Goal: Transaction & Acquisition: Purchase product/service

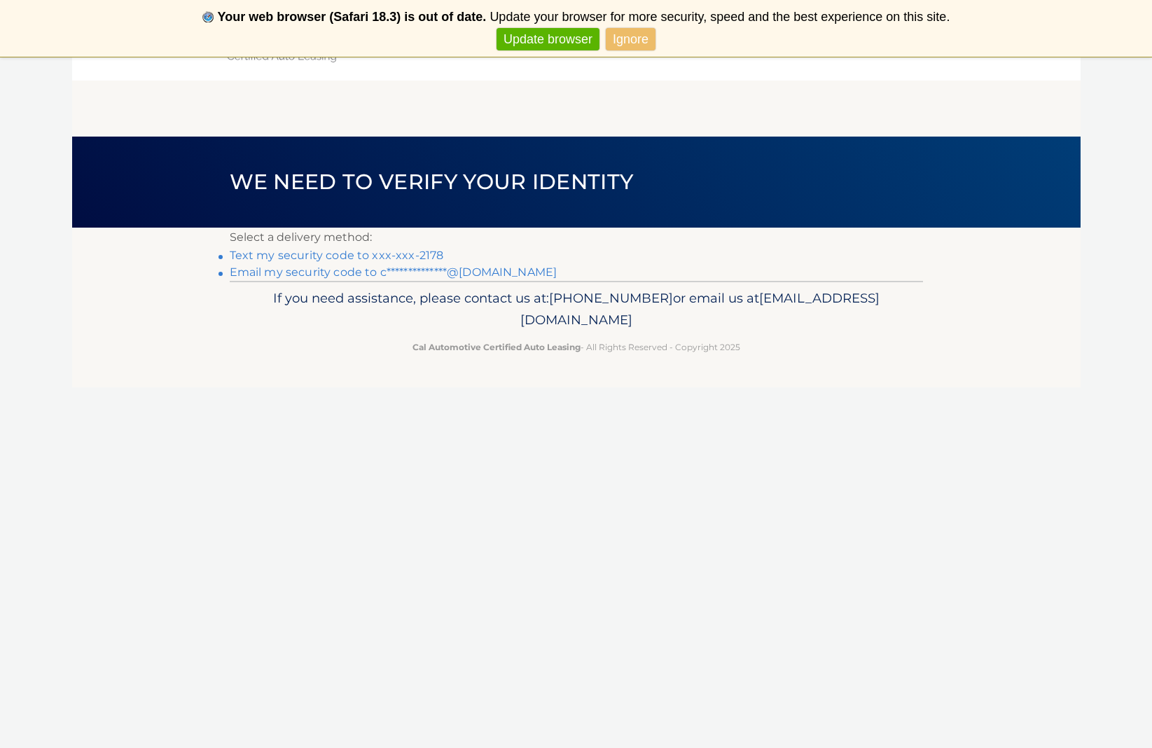
click at [420, 248] on li "Text my security code to xxx-xxx-2178" at bounding box center [576, 255] width 693 height 17
click at [417, 251] on link "Text my security code to xxx-xxx-2178" at bounding box center [337, 255] width 214 height 13
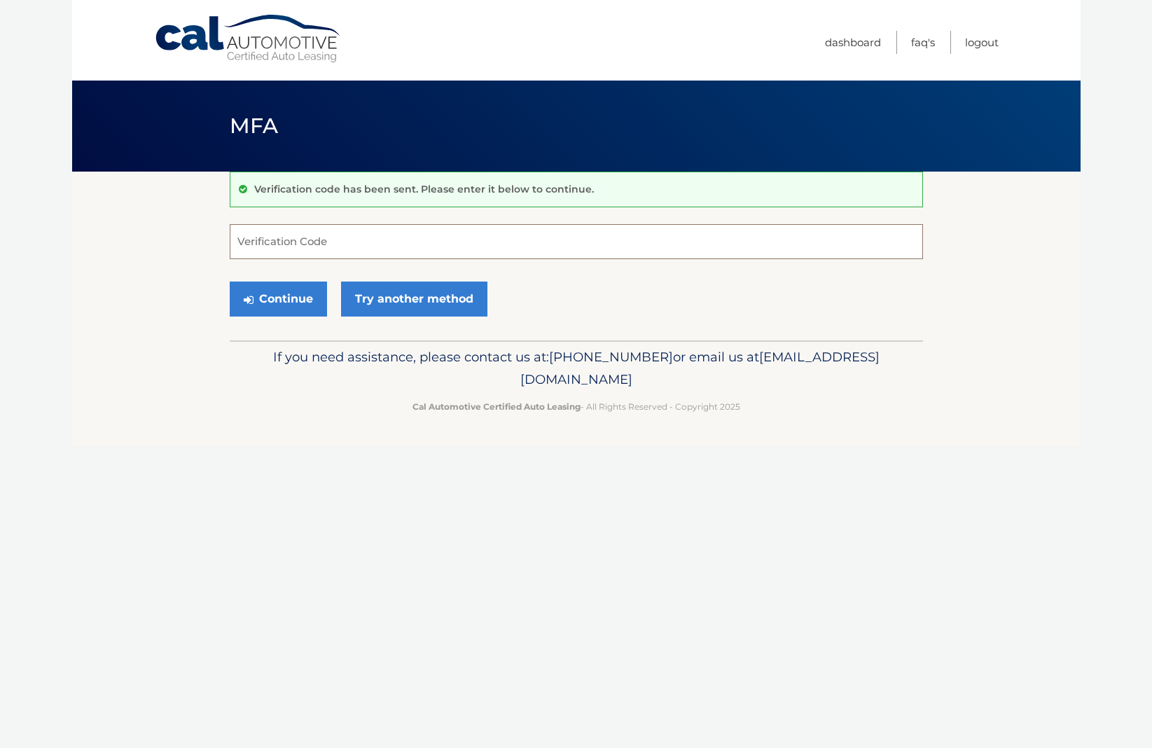
click at [349, 252] on input "Verification Code" at bounding box center [576, 241] width 693 height 35
type input "832063"
click at [277, 298] on button "Continue" at bounding box center [278, 299] width 97 height 35
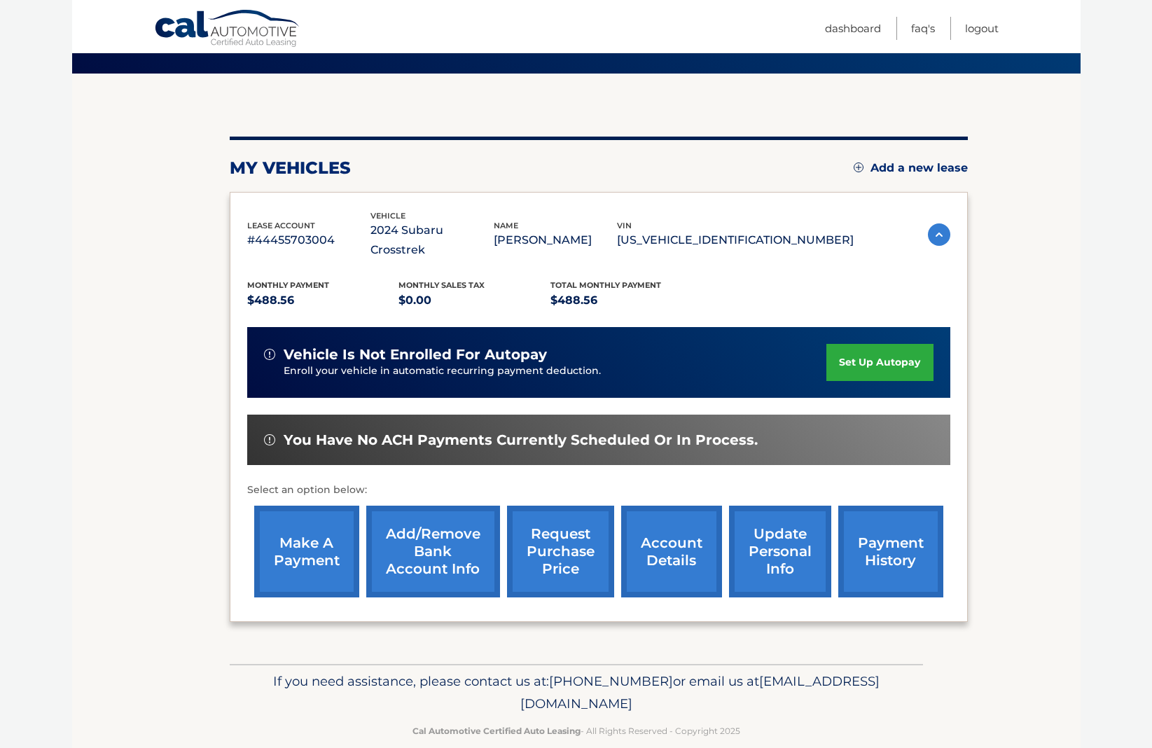
scroll to position [97, 0]
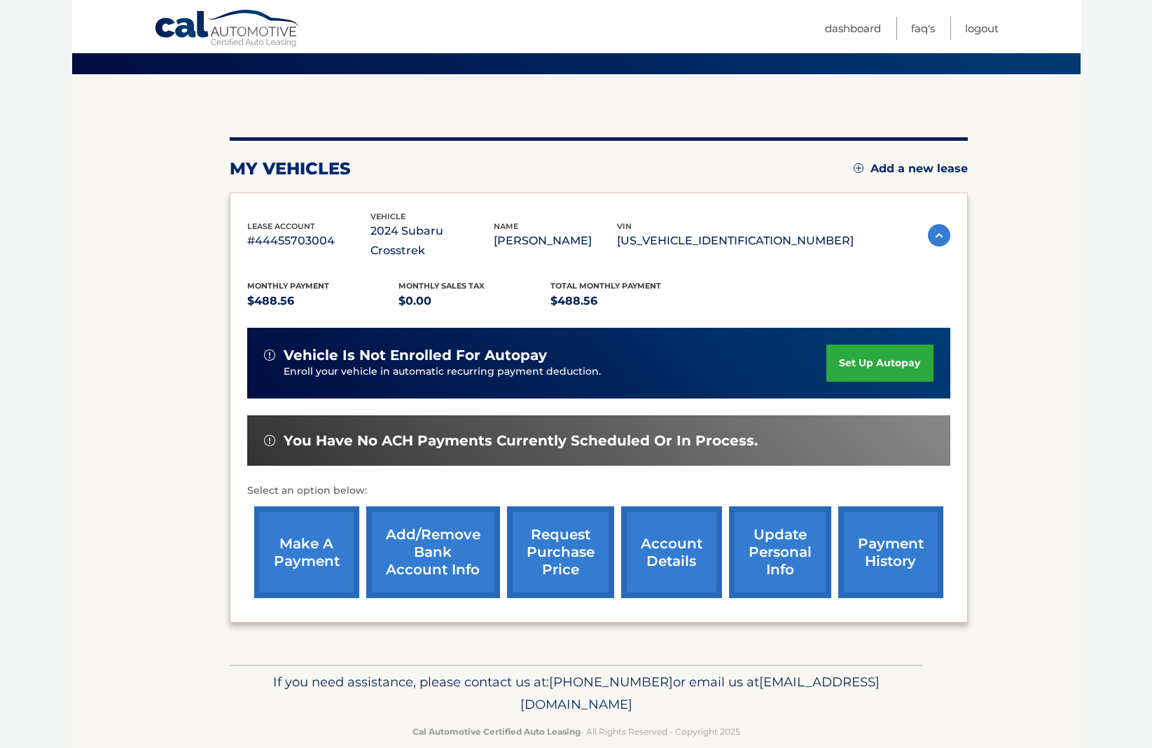
click at [308, 522] on link "make a payment" at bounding box center [306, 552] width 105 height 92
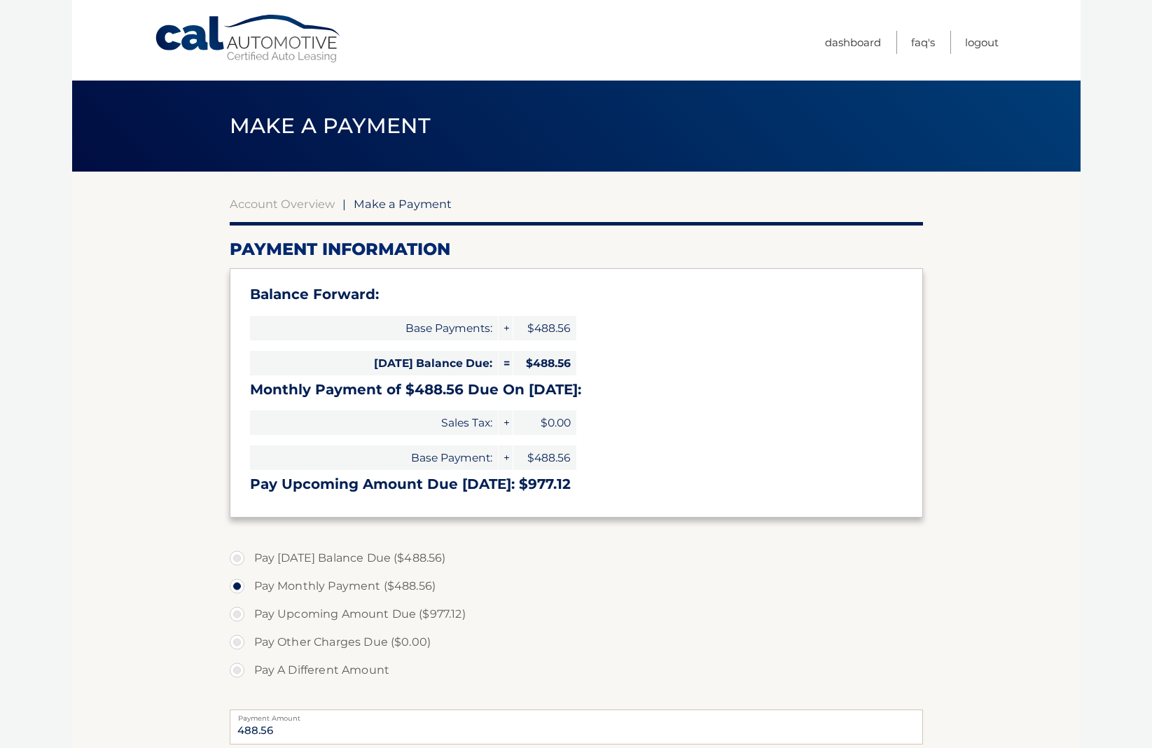
select select "YTI2NGY1MDAtYTU3Ni00MmYyLThlNzYtNTgzZmQzYzIyMjU3"
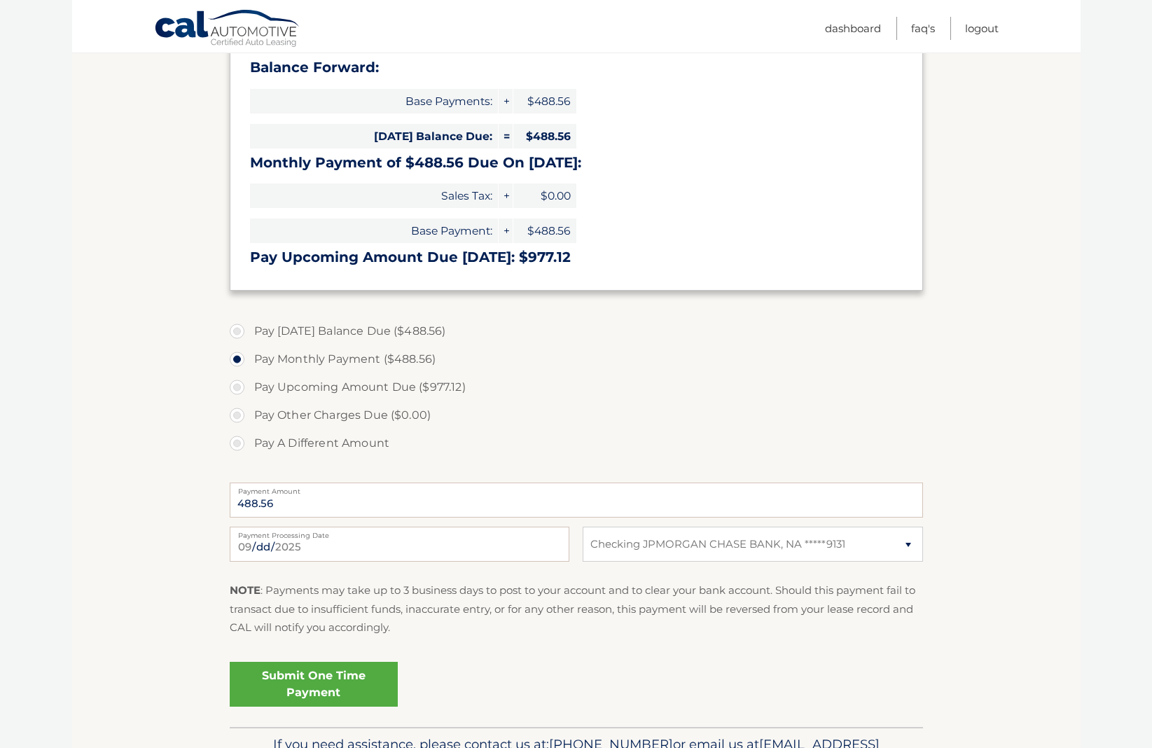
scroll to position [208, 0]
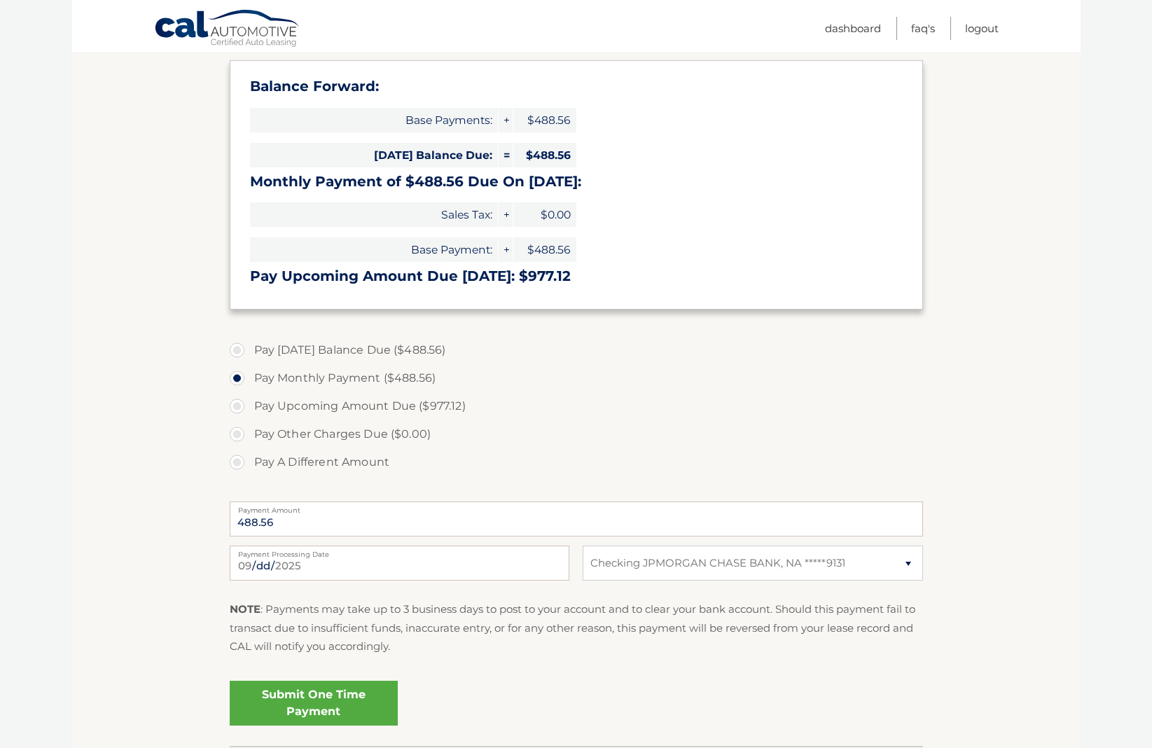
click at [342, 706] on link "Submit One Time Payment" at bounding box center [314, 703] width 168 height 45
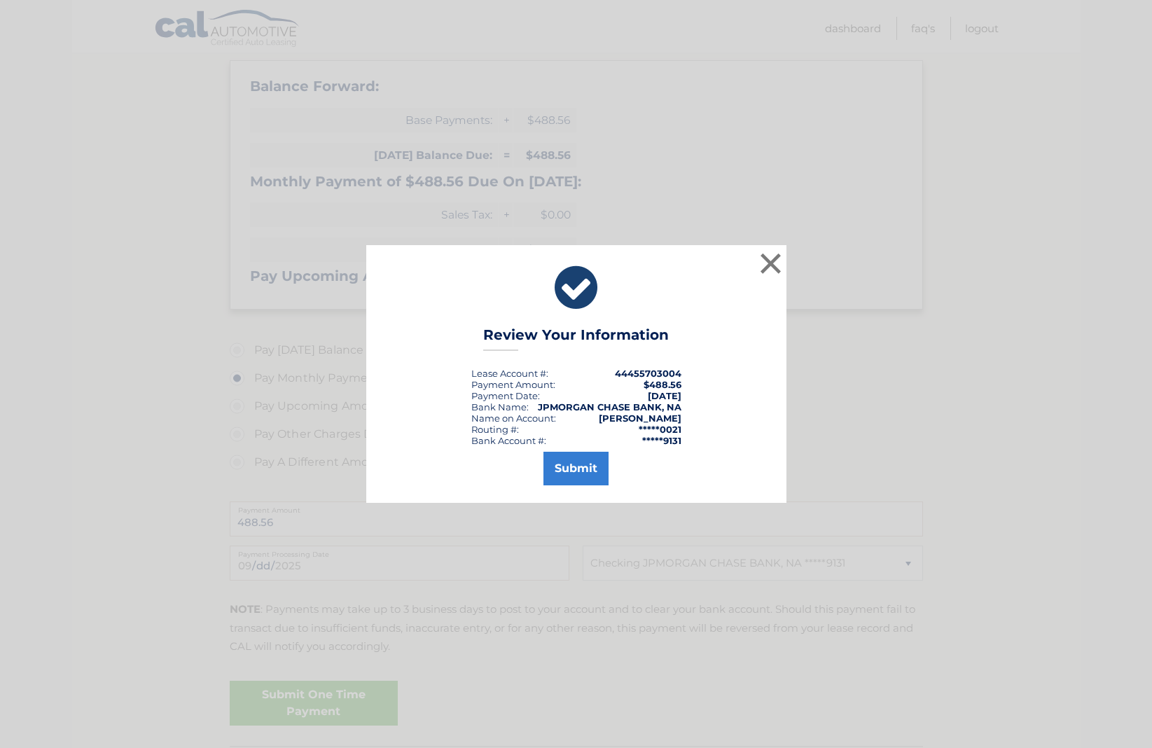
drag, startPoint x: 555, startPoint y: 479, endPoint x: 540, endPoint y: 478, distance: 15.4
click at [553, 479] on button "Submit" at bounding box center [575, 469] width 65 height 34
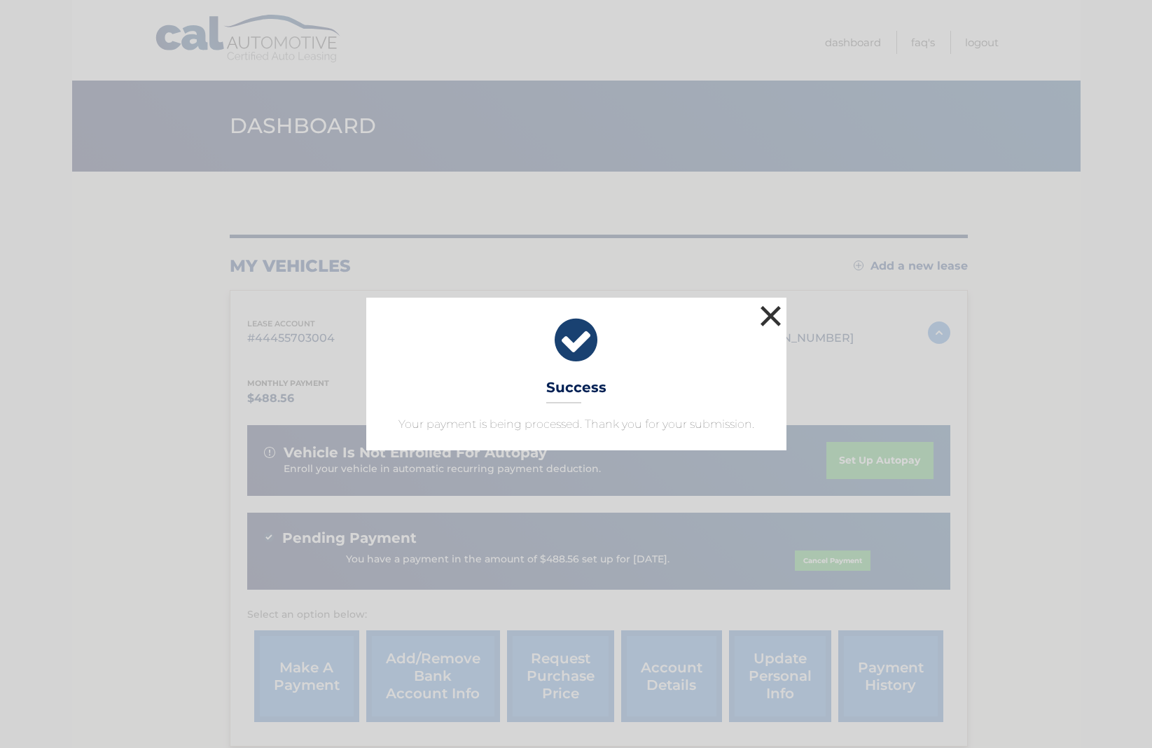
click at [762, 318] on button "×" at bounding box center [771, 316] width 28 height 28
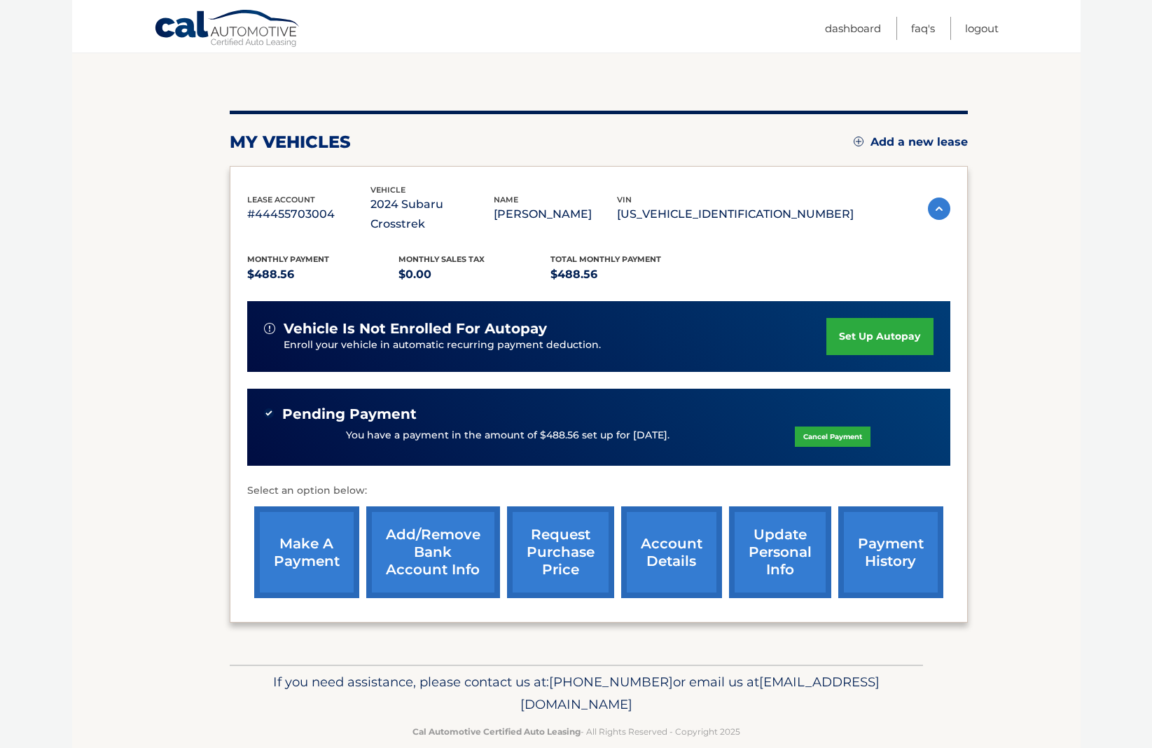
scroll to position [123, 1]
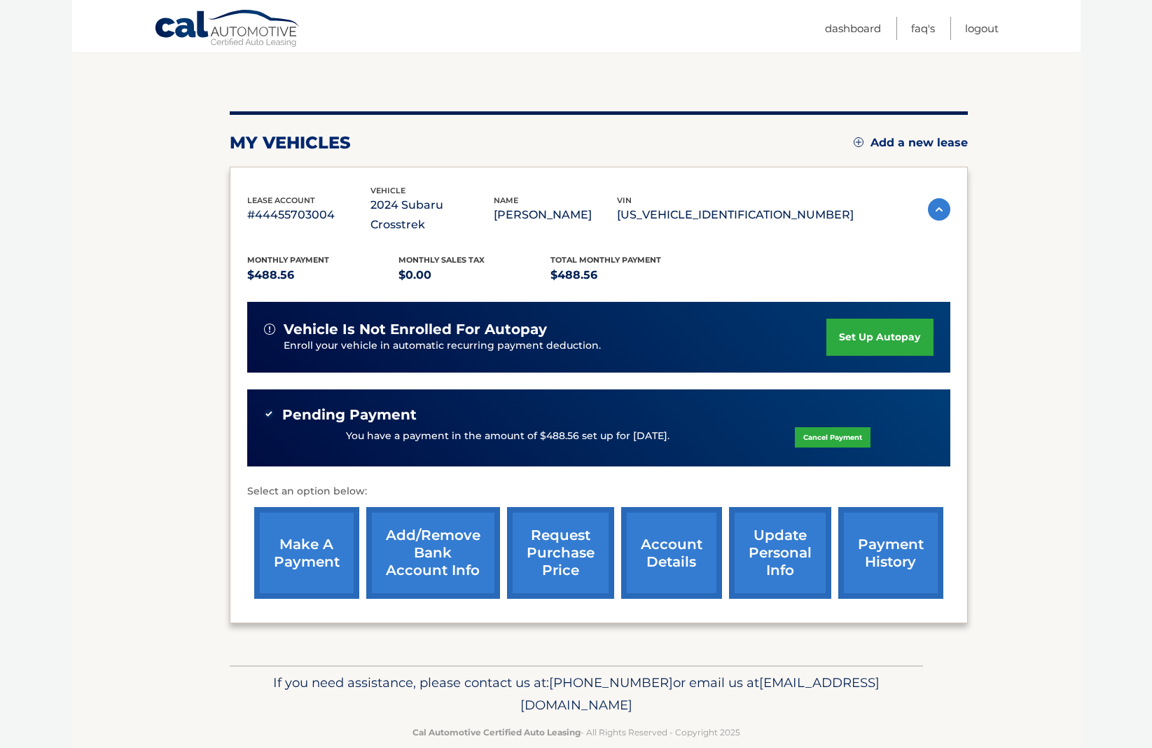
click at [651, 521] on link "account details" at bounding box center [671, 553] width 101 height 92
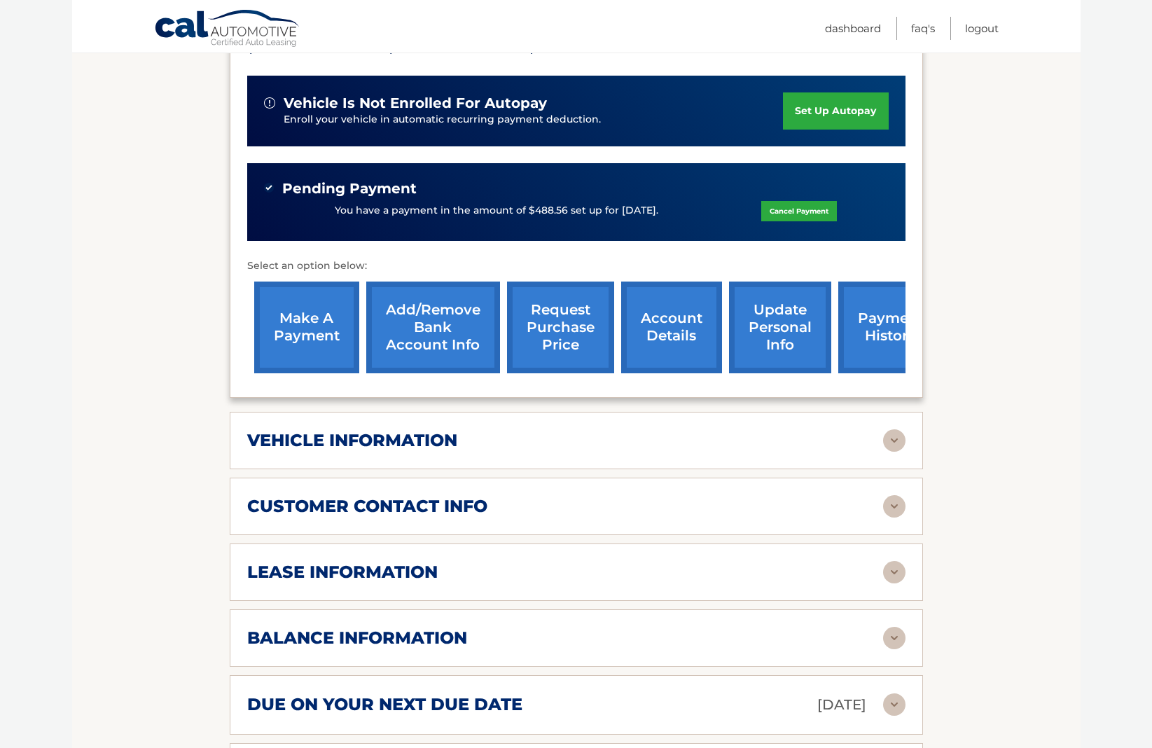
scroll to position [380, 0]
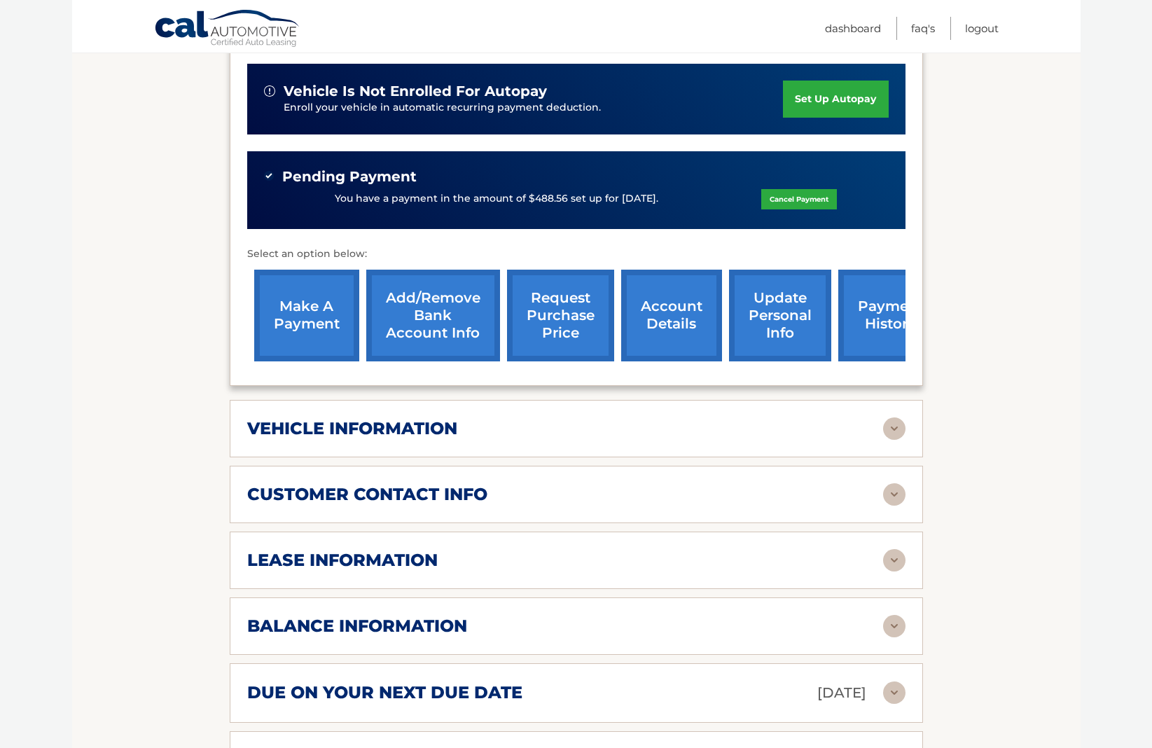
click at [875, 311] on link "payment history" at bounding box center [890, 316] width 105 height 92
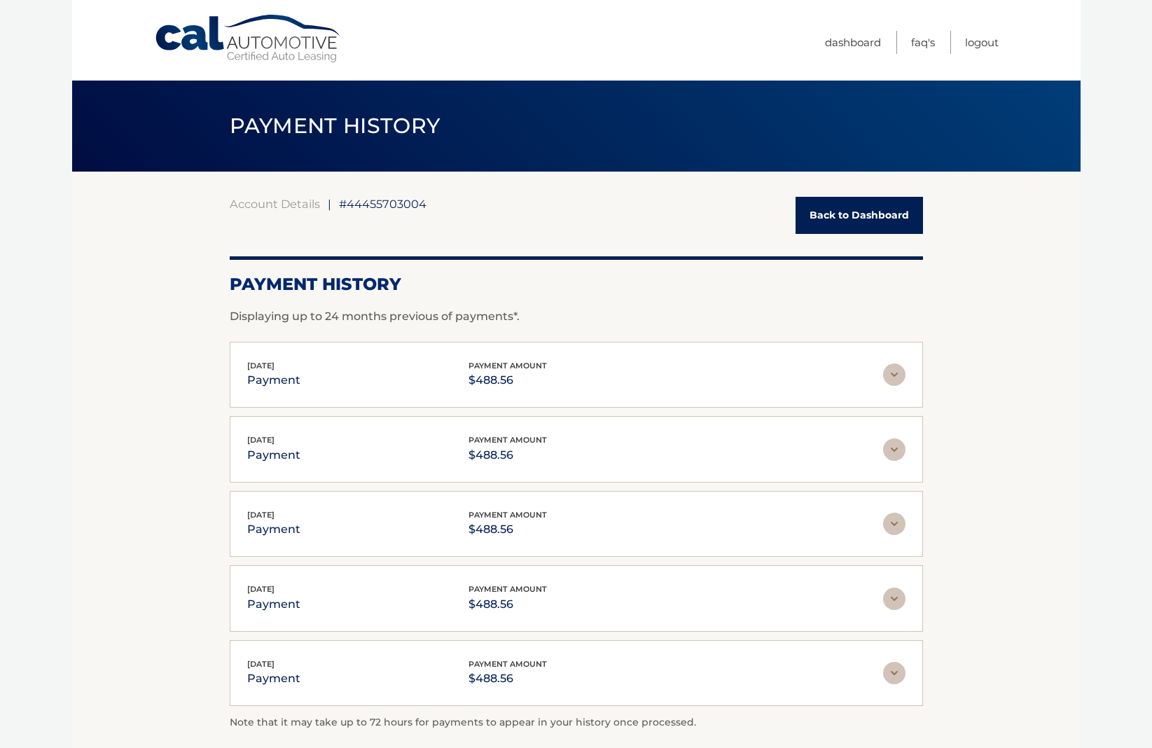
click at [892, 371] on img at bounding box center [894, 374] width 22 height 22
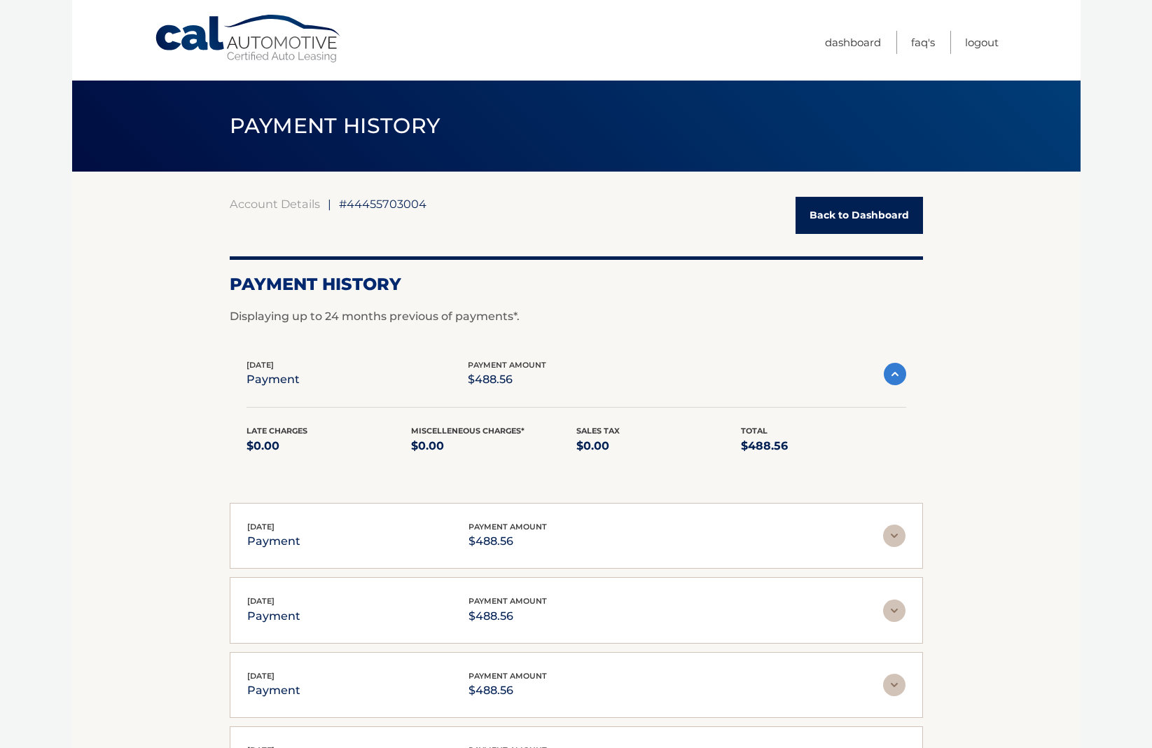
click at [892, 371] on img at bounding box center [895, 374] width 22 height 22
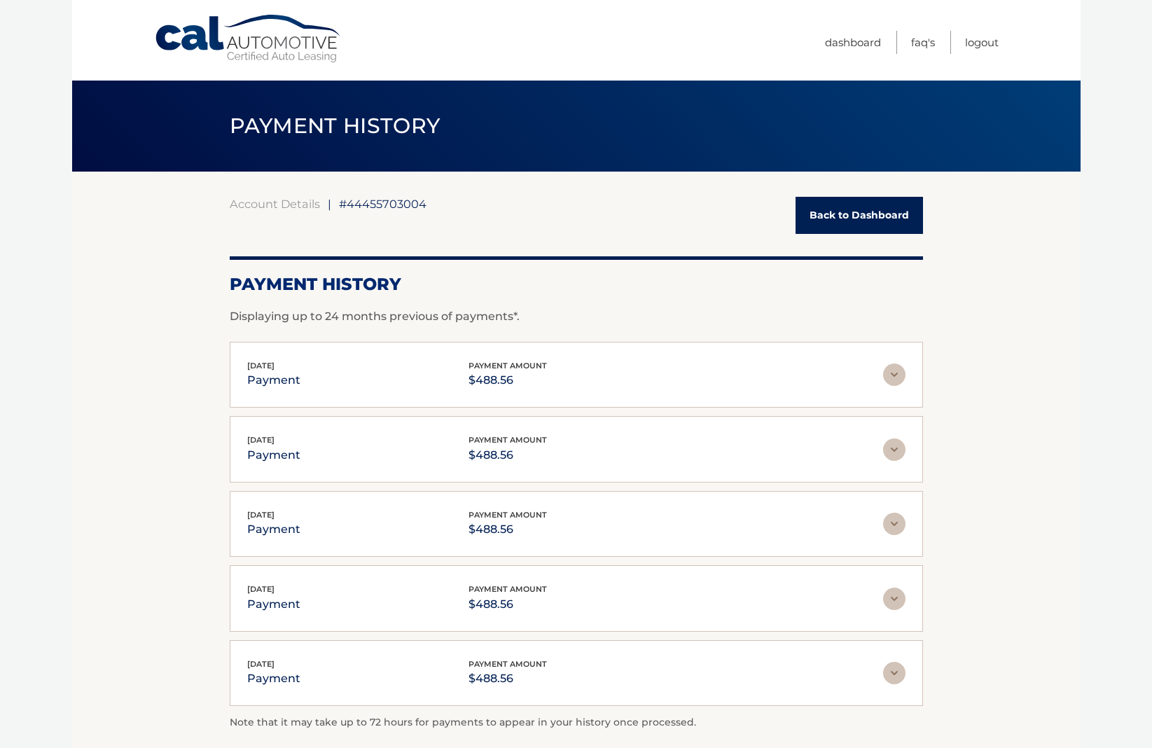
click at [875, 205] on link "Back to Dashboard" at bounding box center [859, 215] width 127 height 37
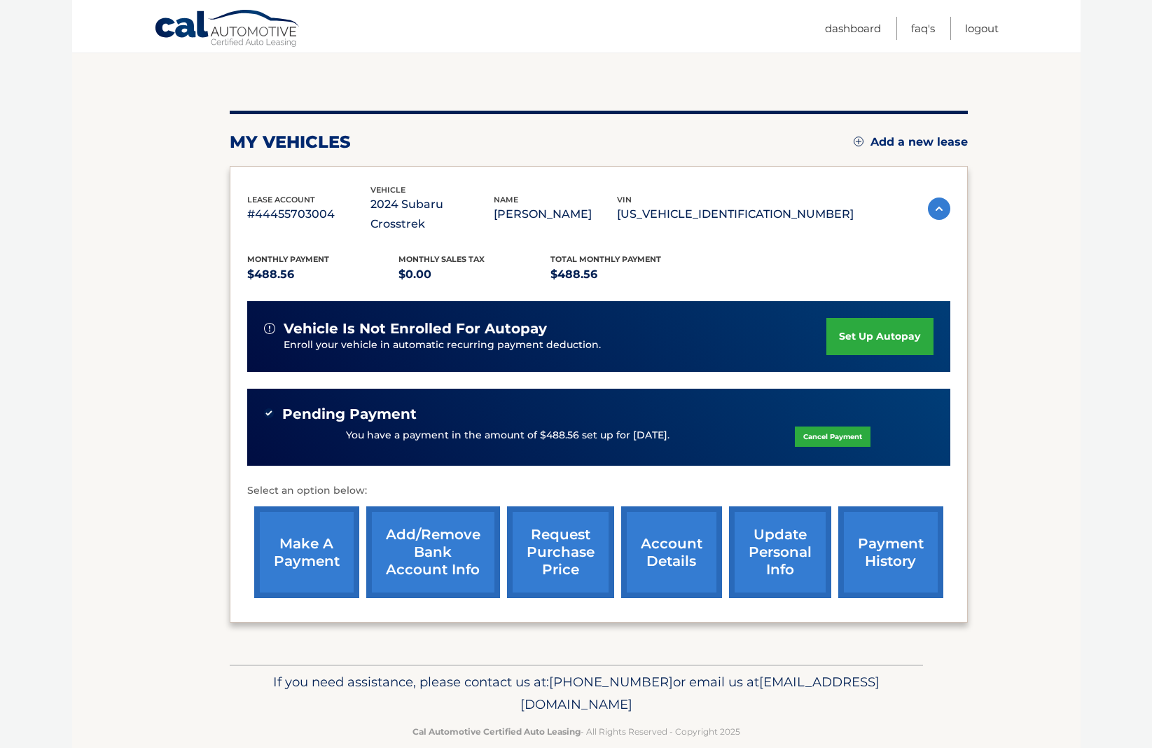
scroll to position [123, 0]
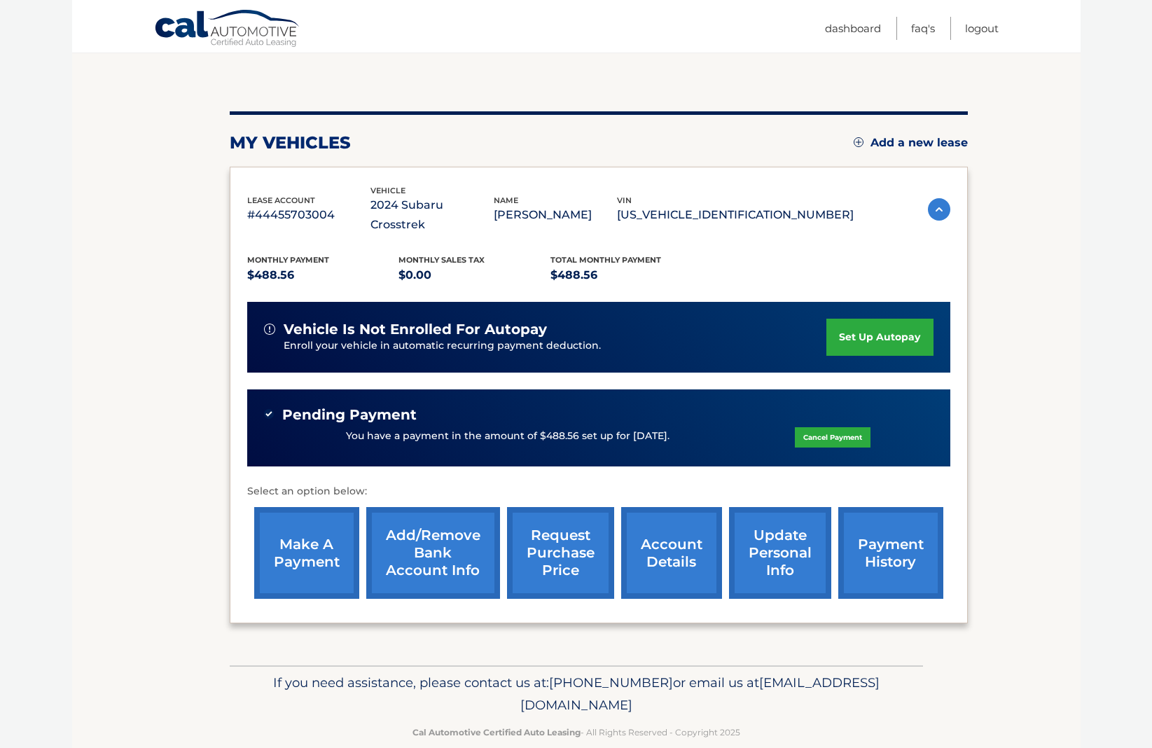
click at [682, 542] on link "account details" at bounding box center [671, 553] width 101 height 92
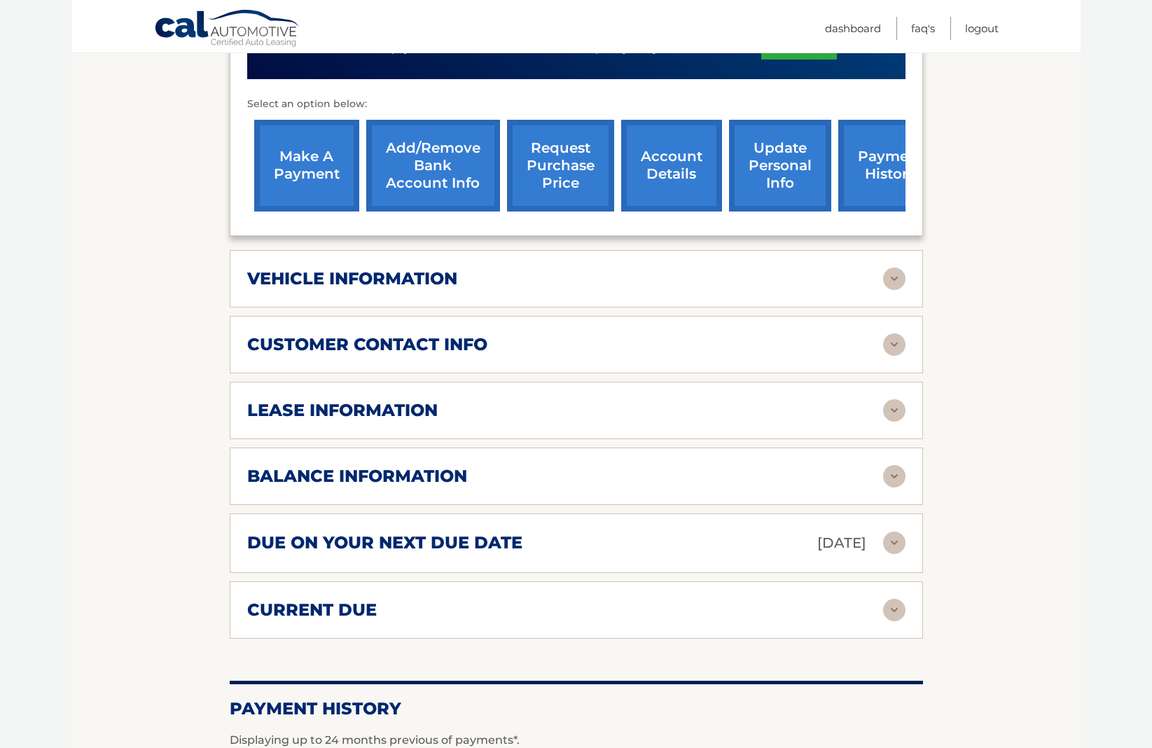
scroll to position [544, 0]
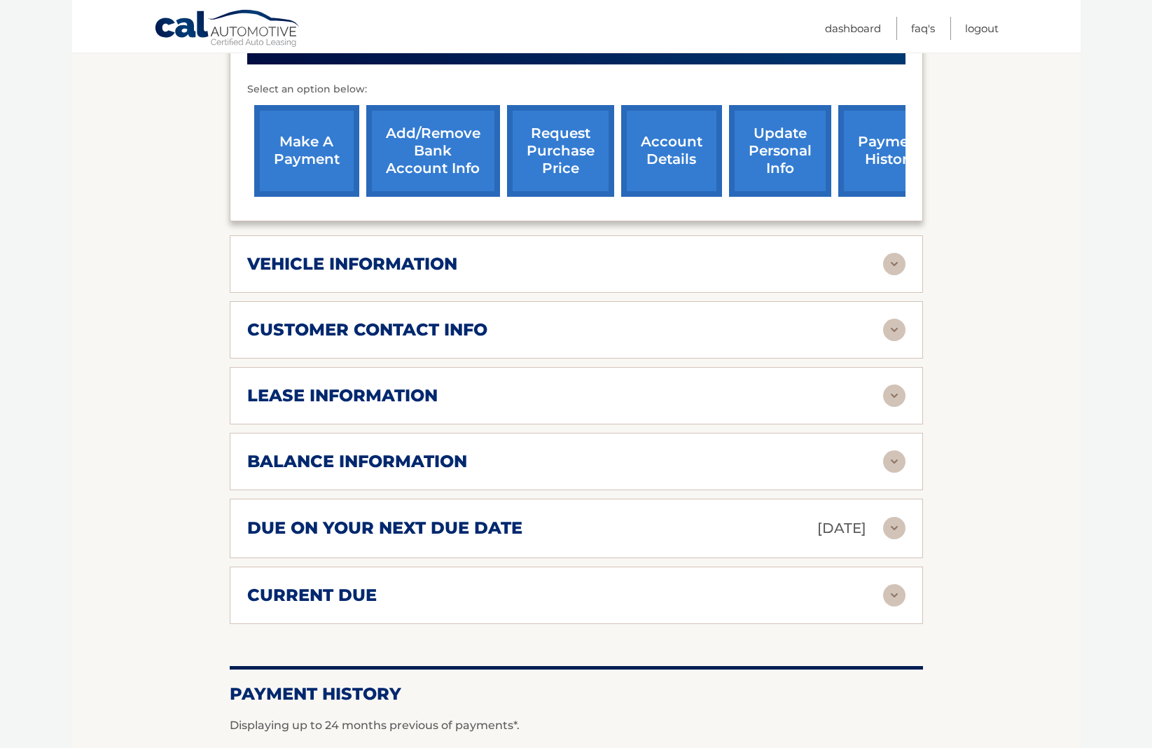
click at [375, 387] on div "lease information Contract Start Date [DATE] Term 39 Maturity Date [DATE] Start…" at bounding box center [576, 395] width 693 height 57
click at [382, 451] on h2 "balance information" at bounding box center [357, 461] width 220 height 21
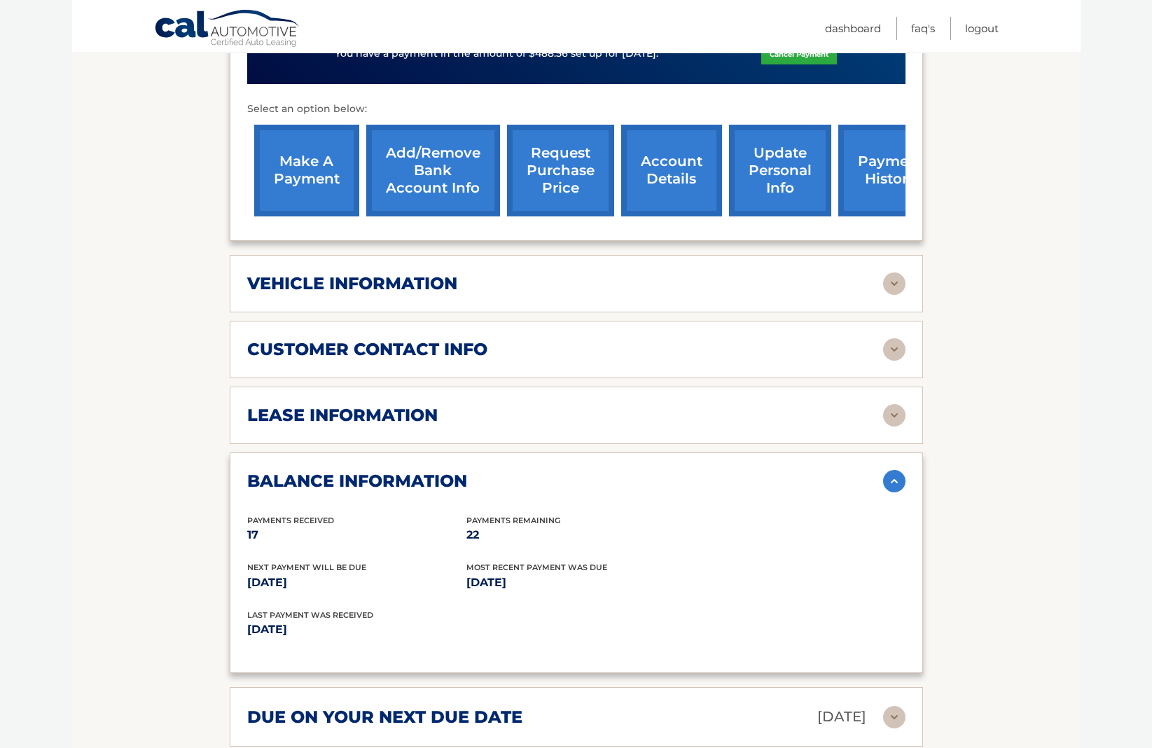
scroll to position [524, 0]
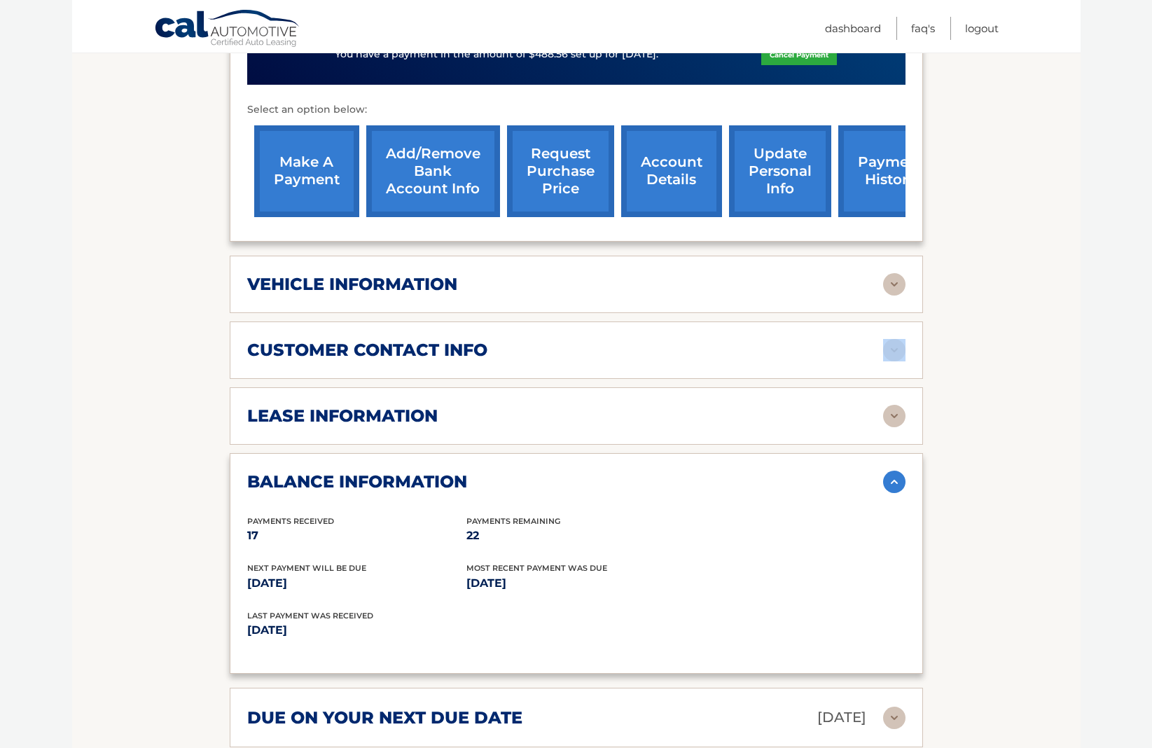
drag, startPoint x: 529, startPoint y: 351, endPoint x: 503, endPoint y: 335, distance: 30.8
click at [515, 340] on div "lease account #44455703004 vehicle 2024 Subaru Crosstrek name [PERSON_NAME] vin…" at bounding box center [576, 298] width 693 height 1029
click at [499, 340] on div "customer contact info" at bounding box center [565, 350] width 636 height 21
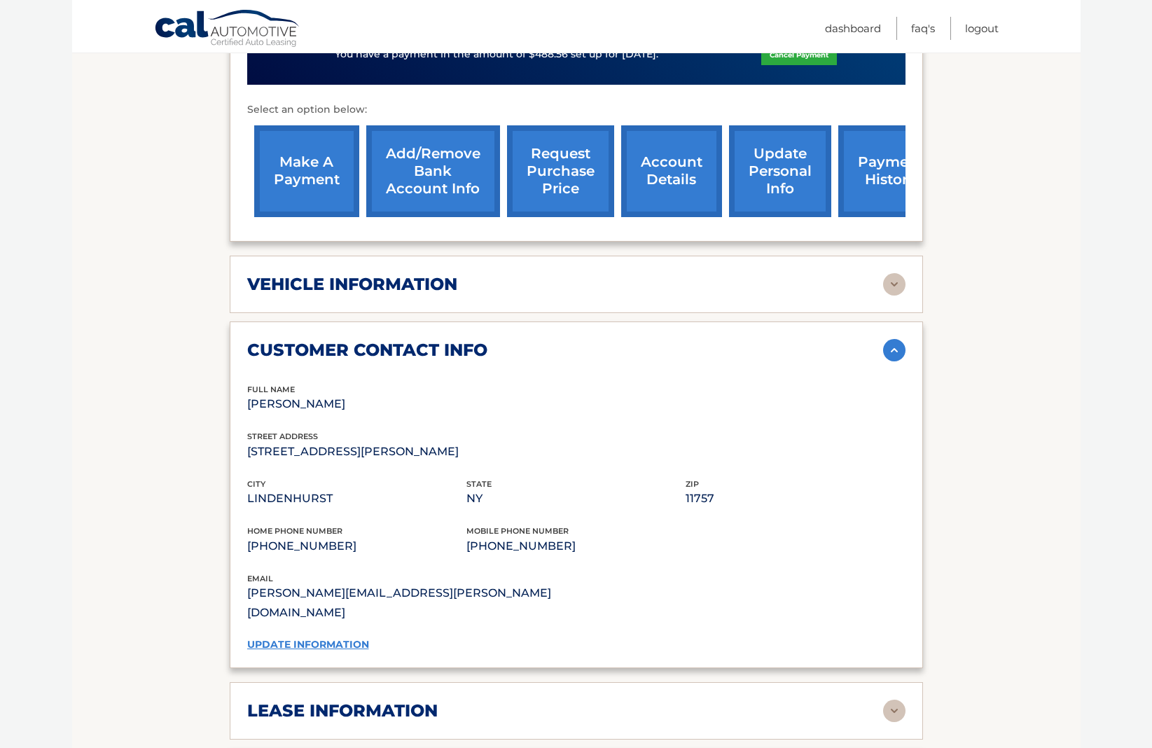
click at [445, 274] on h2 "vehicle information" at bounding box center [352, 284] width 210 height 21
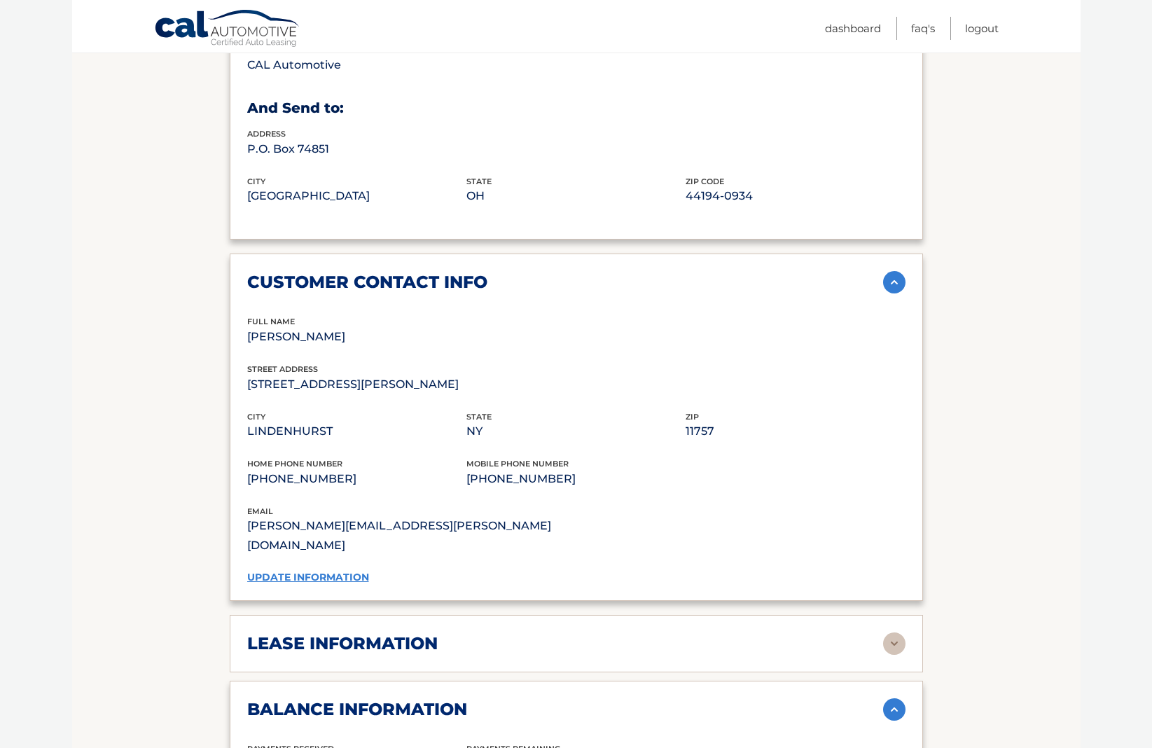
scroll to position [929, 0]
click at [413, 632] on h2 "lease information" at bounding box center [342, 642] width 191 height 21
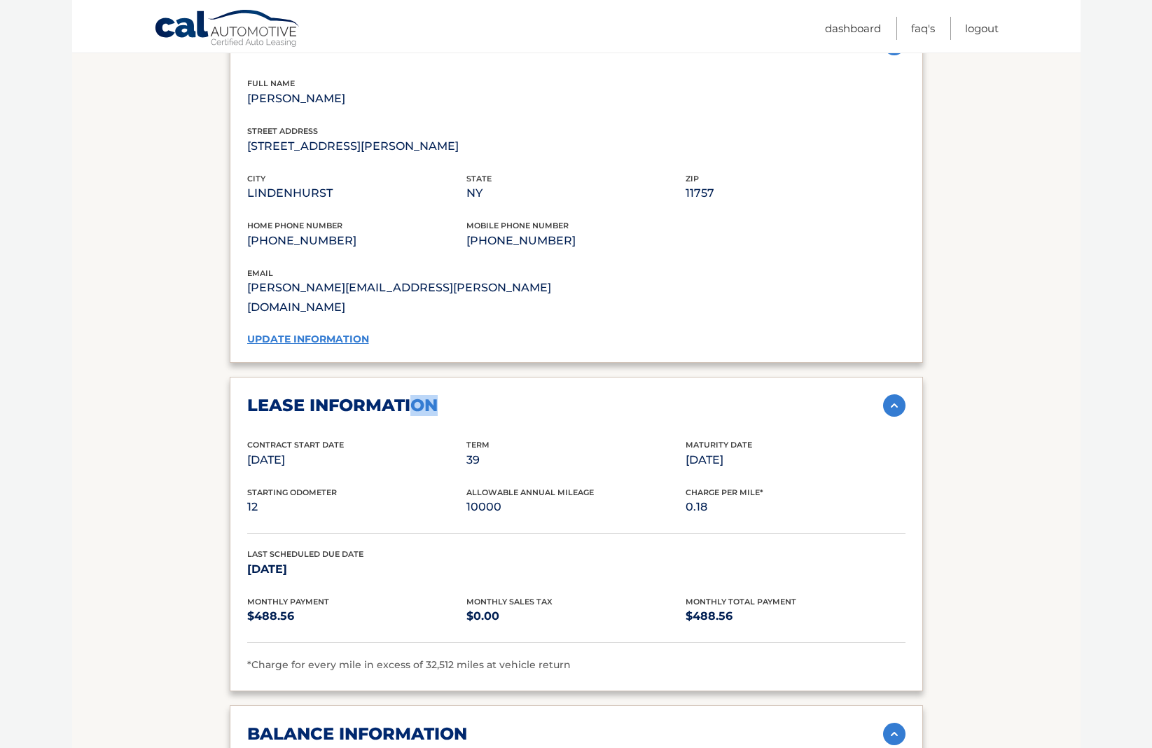
scroll to position [1165, 0]
